Goal: Transaction & Acquisition: Purchase product/service

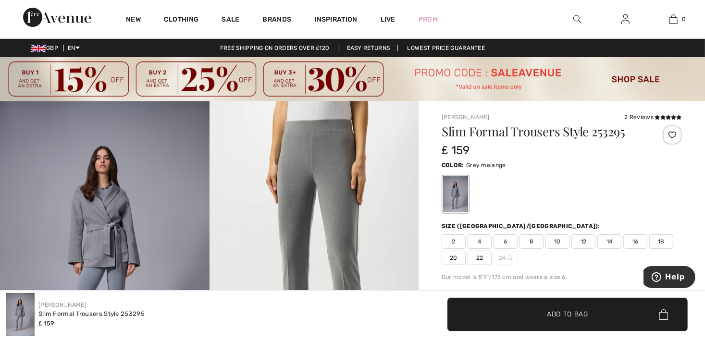
click at [504, 242] on span "6" at bounding box center [505, 241] width 24 height 14
click at [562, 315] on span "Add to Bag" at bounding box center [567, 314] width 41 height 10
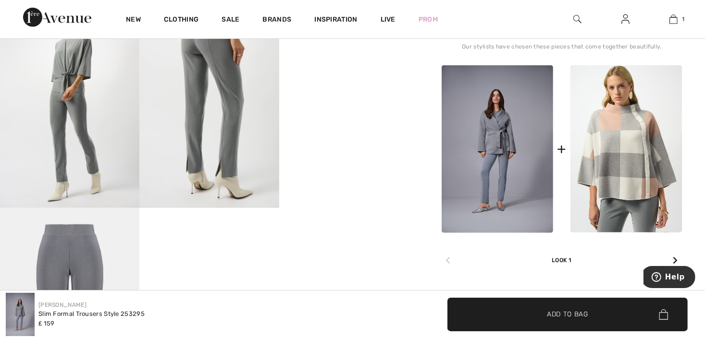
scroll to position [336, 0]
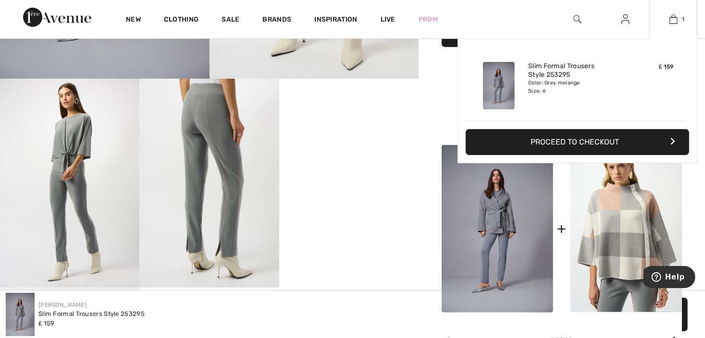
click at [538, 139] on button "Proceed to Checkout" at bounding box center [576, 142] width 223 height 26
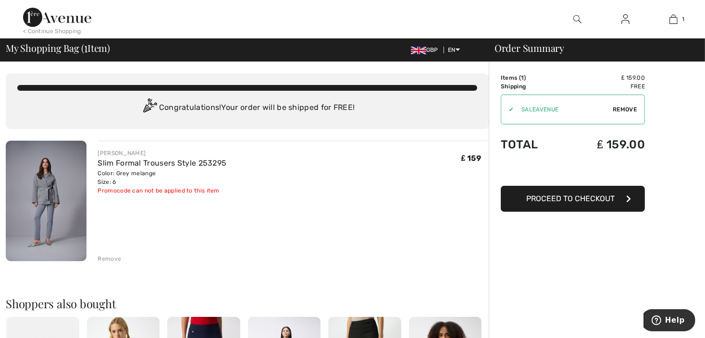
click at [544, 203] on button "Proceed to Checkout" at bounding box center [573, 199] width 144 height 26
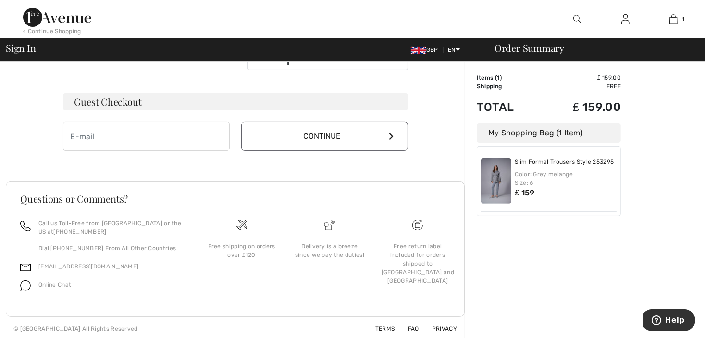
scroll to position [273, 0]
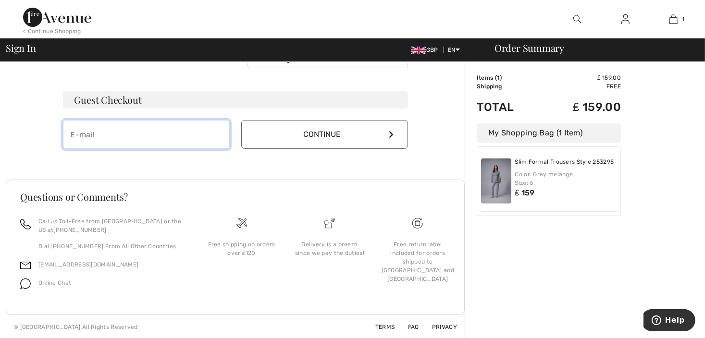
click at [71, 135] on input "email" at bounding box center [146, 134] width 167 height 29
type input "evestretton@gmail.com"
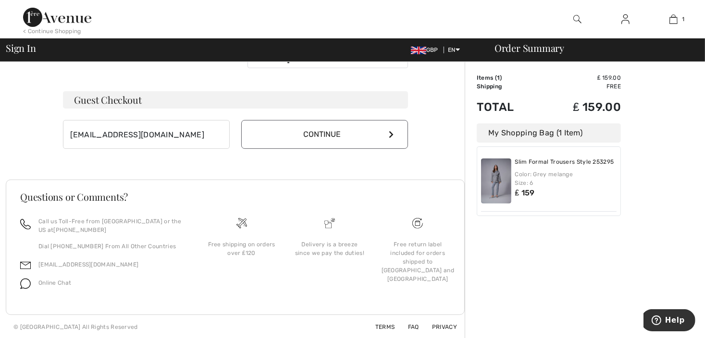
click at [383, 135] on button "Continue" at bounding box center [324, 134] width 167 height 29
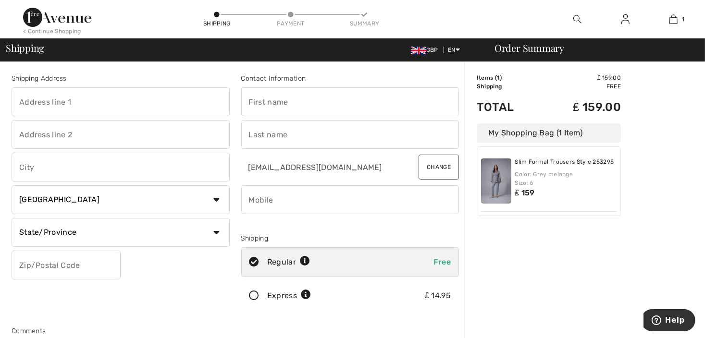
click at [58, 101] on input "text" at bounding box center [121, 101] width 218 height 29
type input "16"
click at [31, 134] on input "text" at bounding box center [121, 134] width 218 height 29
type input "HUNTERS MEWS"
click at [28, 165] on input "text" at bounding box center [121, 167] width 218 height 29
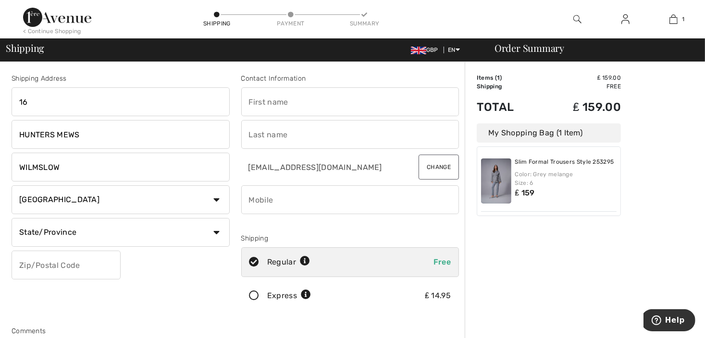
type input "WILMSLOW"
click at [207, 196] on select "Country Canada United States Afghanistan Aland Islands Albania Algeria American…" at bounding box center [121, 199] width 218 height 29
select select "GB"
click at [12, 185] on select "Country Canada United States Afghanistan Aland Islands Albania Algeria American…" at bounding box center [121, 199] width 218 height 29
click at [41, 271] on input "text" at bounding box center [66, 265] width 109 height 29
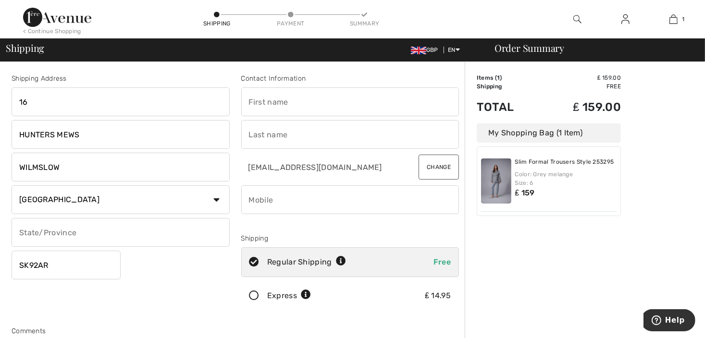
type input "SK92AR"
click at [156, 282] on div "Shipping Address 16 HUNTERS MEWS WILMSLOW Country Canada United States Afghanis…" at bounding box center [121, 193] width 230 height 241
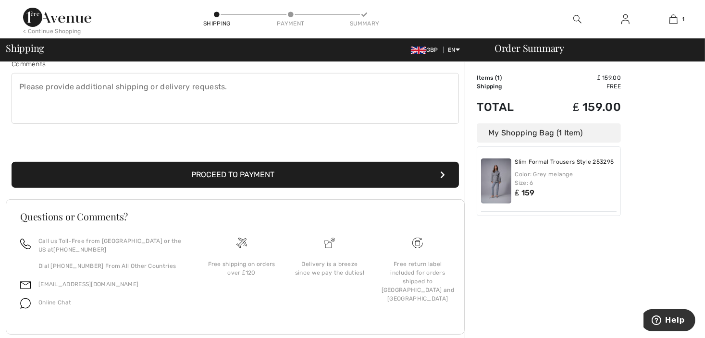
scroll to position [286, 0]
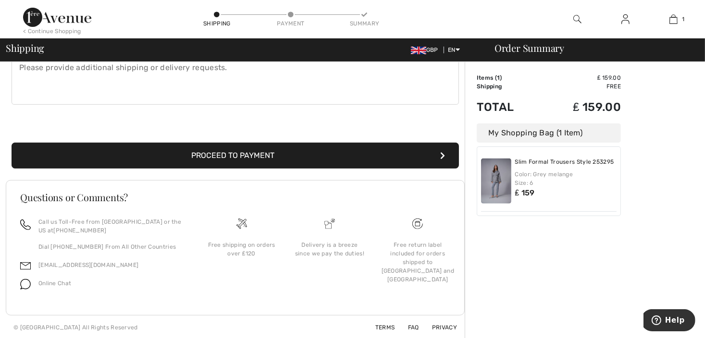
click at [15, 81] on textarea at bounding box center [235, 79] width 447 height 51
type textarea "CAN THESE BE SHIPPED WITH MY ORDER PLACED EARLIER"
click at [235, 157] on button "Proceed to Payment" at bounding box center [235, 156] width 447 height 26
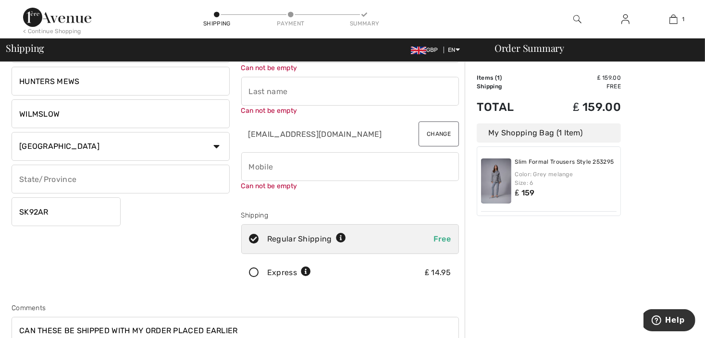
scroll to position [10, 0]
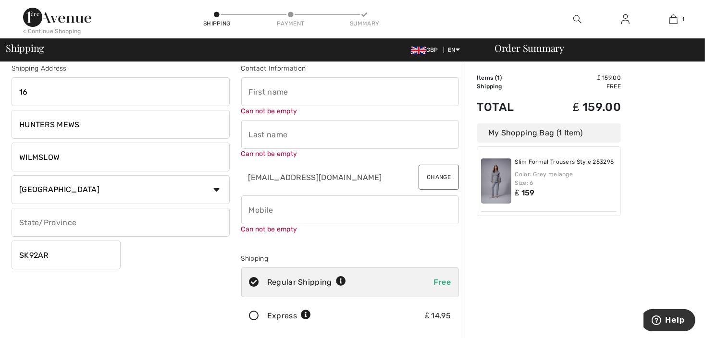
click at [257, 93] on input "text" at bounding box center [350, 91] width 218 height 29
type input "EVELINE"
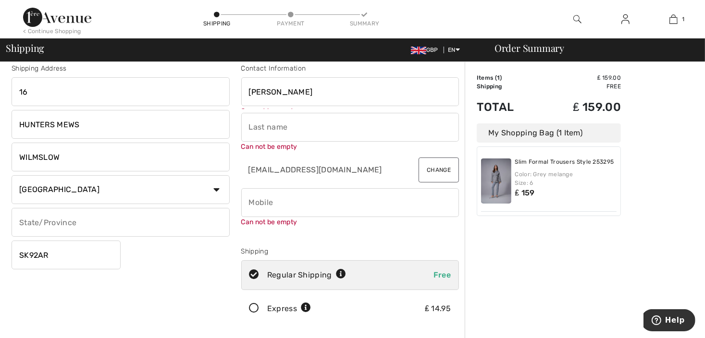
click at [269, 138] on input "text" at bounding box center [350, 127] width 218 height 29
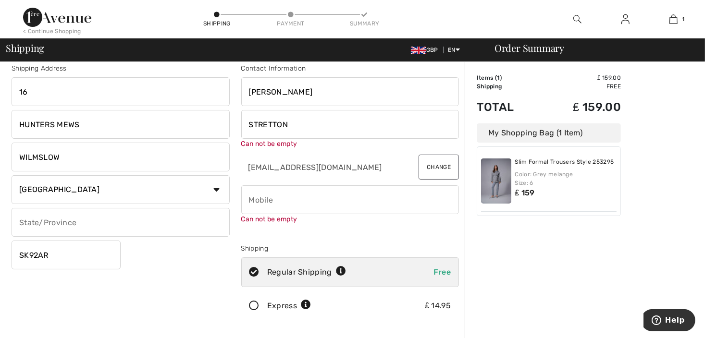
type input "STRETTON"
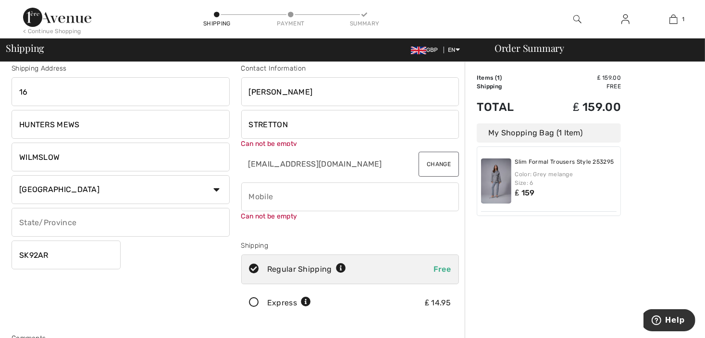
click at [273, 203] on input "phone" at bounding box center [350, 197] width 218 height 29
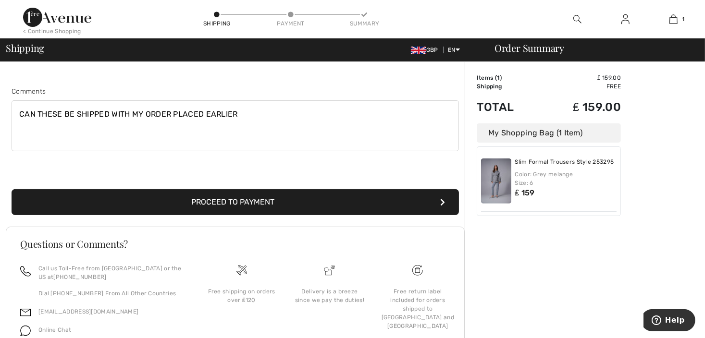
scroll to position [250, 0]
type input "07736611314"
click at [251, 204] on button "Proceed to Payment" at bounding box center [235, 202] width 447 height 26
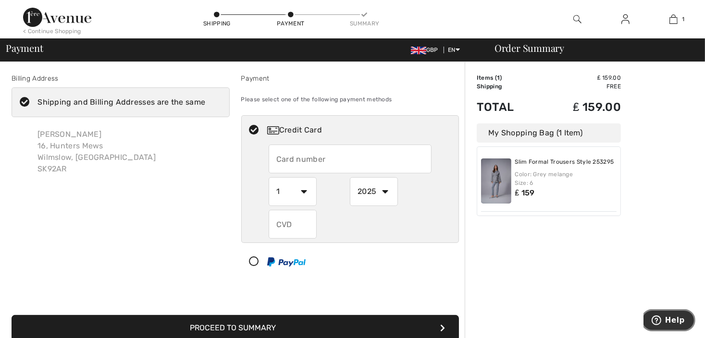
drag, startPoint x: 666, startPoint y: 317, endPoint x: 660, endPoint y: 318, distance: 6.1
click at [664, 317] on span "Help" at bounding box center [657, 320] width 13 height 10
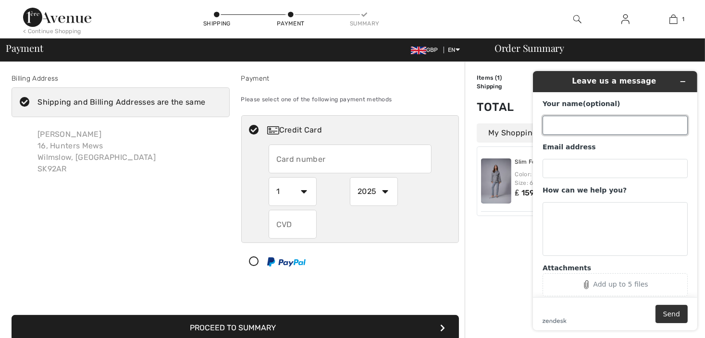
click at [572, 122] on input "Your name (optional)" at bounding box center [614, 124] width 145 height 19
type input "EVELINE"
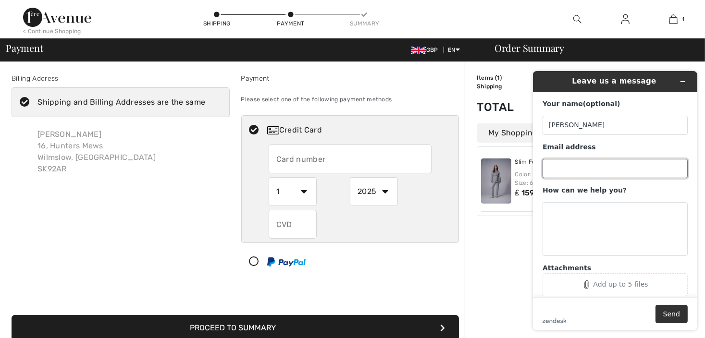
click at [581, 169] on input "Email address" at bounding box center [614, 168] width 145 height 19
type input "evestretton@gmail.com"
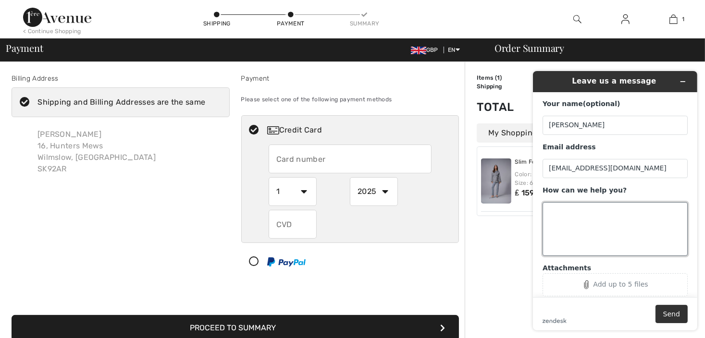
click at [554, 220] on textarea "How can we help you?" at bounding box center [614, 229] width 145 height 54
type textarea "I placed an order earlier today can"
